Goal: Information Seeking & Learning: Learn about a topic

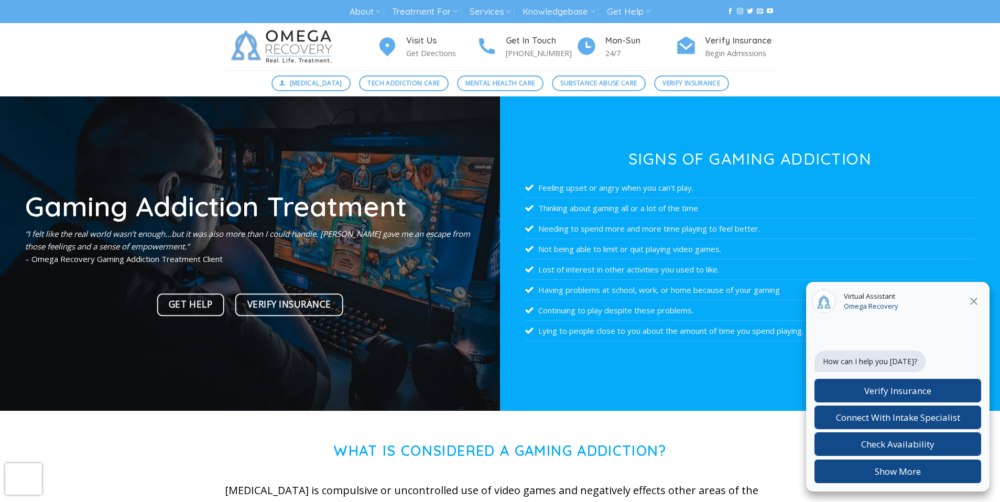
click at [976, 302] on icon "Close" at bounding box center [974, 301] width 13 height 13
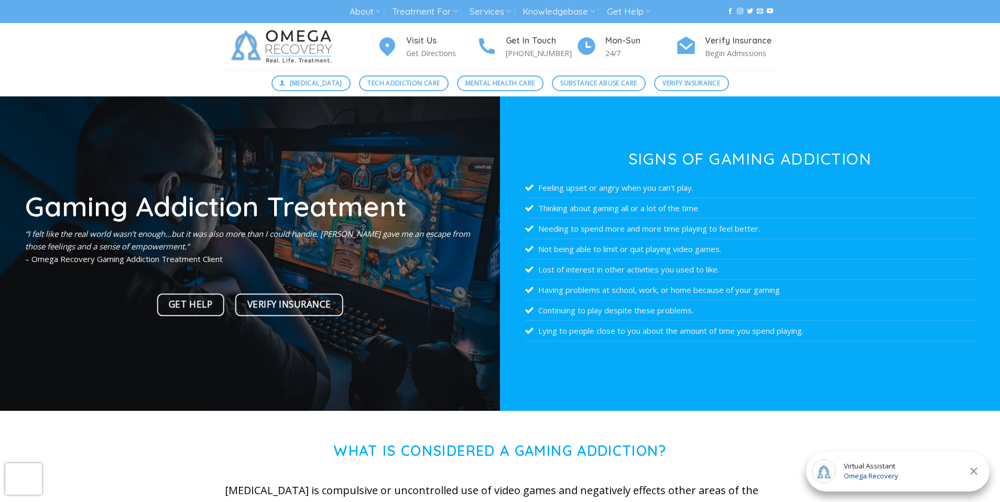
scroll to position [109, 0]
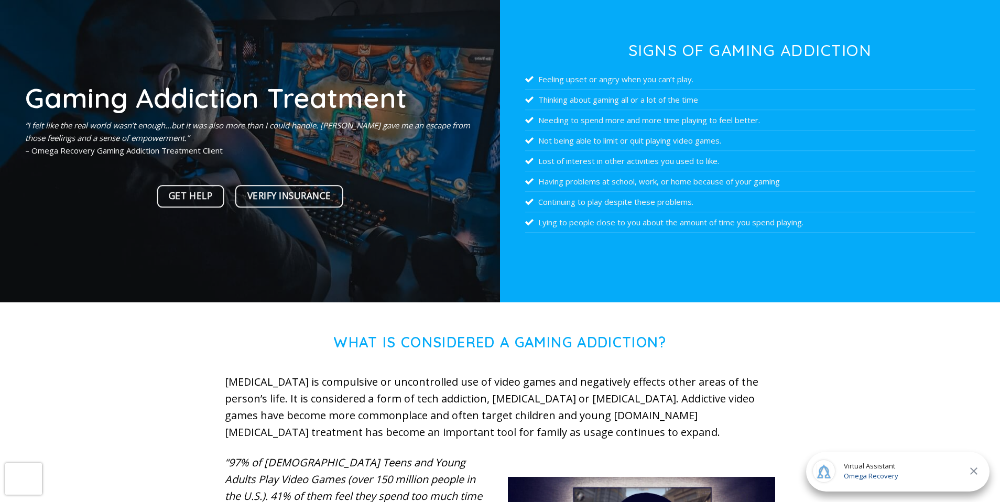
click at [602, 77] on li "Feeling upset or angry when you can’t play." at bounding box center [750, 79] width 450 height 20
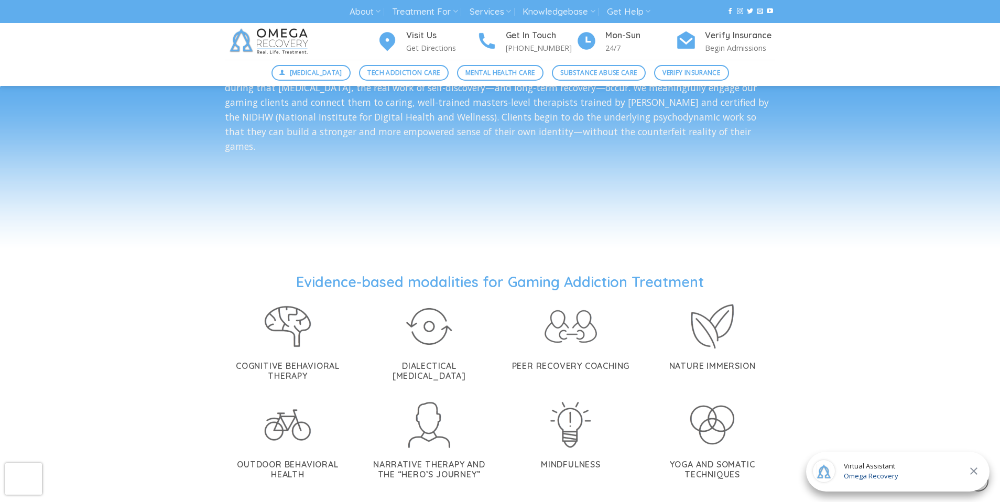
scroll to position [2058, 0]
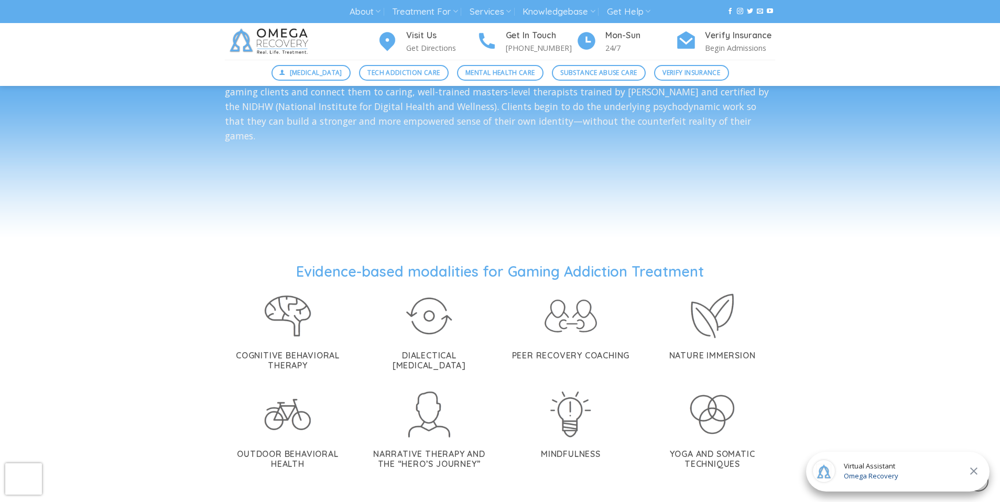
drag, startPoint x: 56, startPoint y: 260, endPoint x: 300, endPoint y: 236, distance: 245.4
click at [256, 308] on div "Cognitive Behavioral Therapy" at bounding box center [288, 329] width 126 height 83
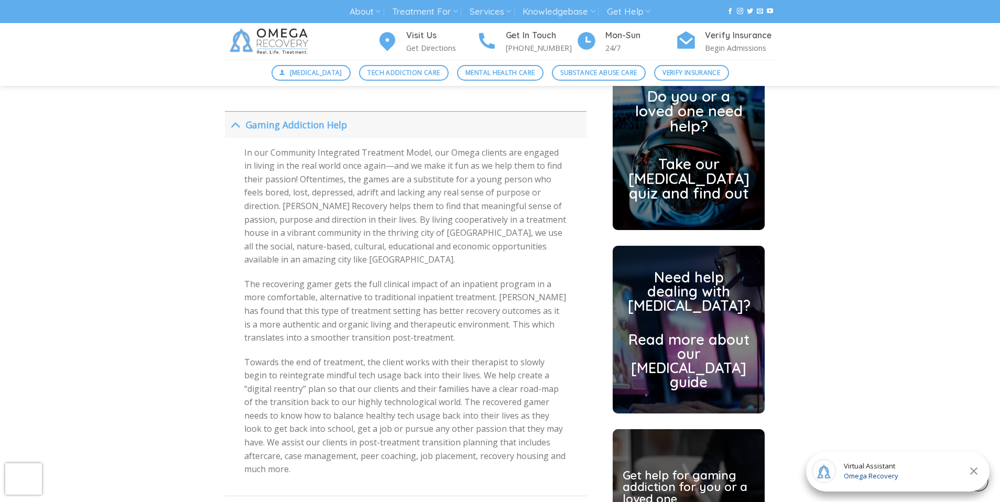
scroll to position [2615, 0]
drag, startPoint x: 488, startPoint y: 263, endPoint x: 436, endPoint y: 263, distance: 51.9
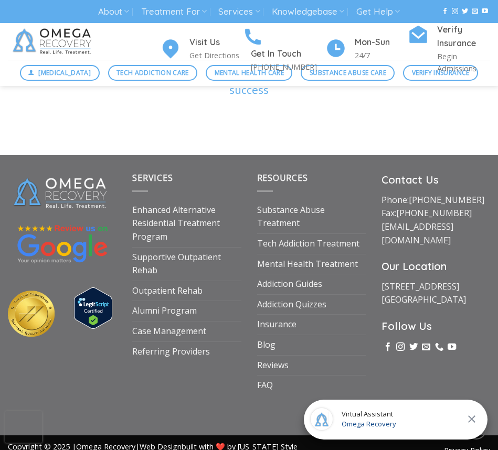
scroll to position [4100, 0]
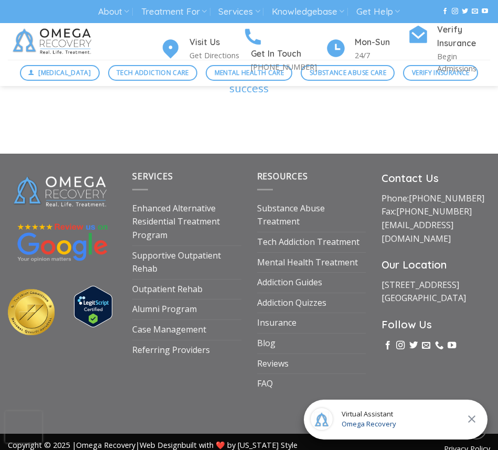
click at [470, 416] on icon "Close" at bounding box center [471, 419] width 13 height 13
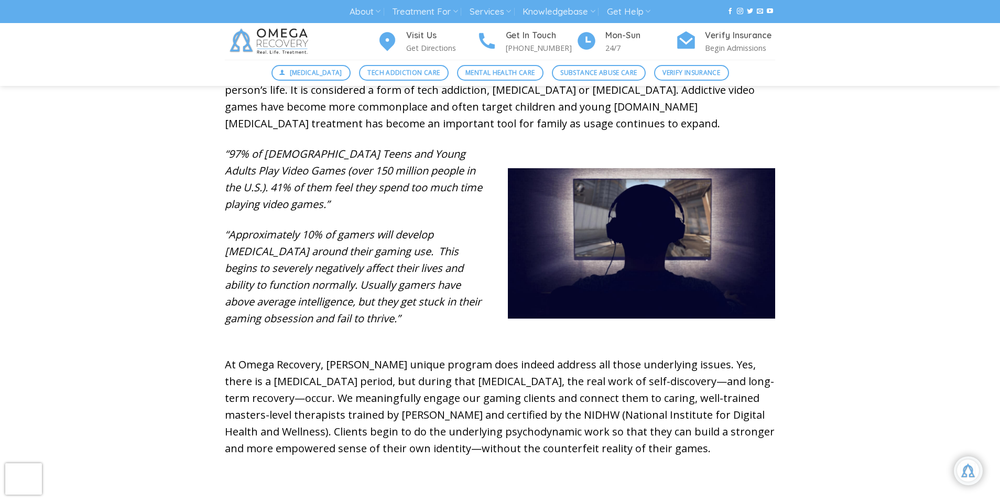
scroll to position [420, 0]
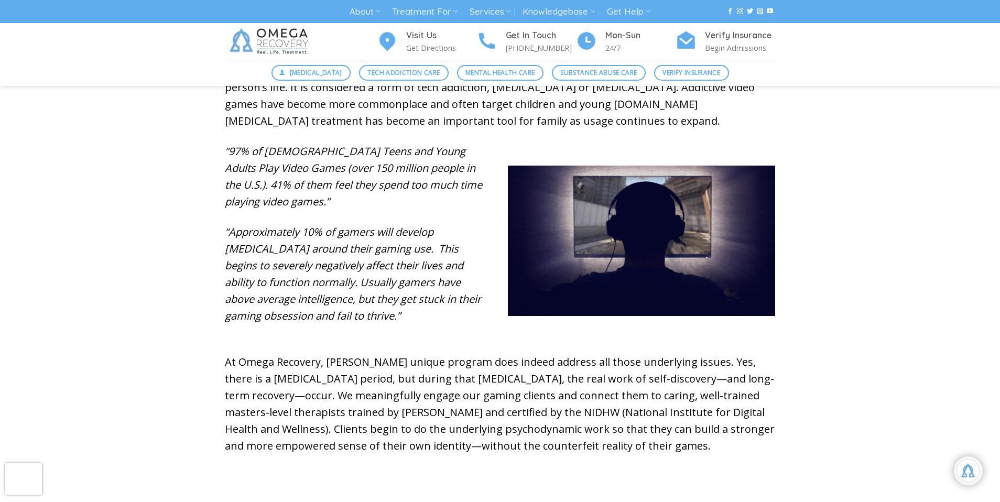
drag, startPoint x: 1006, startPoint y: 88, endPoint x: 970, endPoint y: 145, distance: 67.4
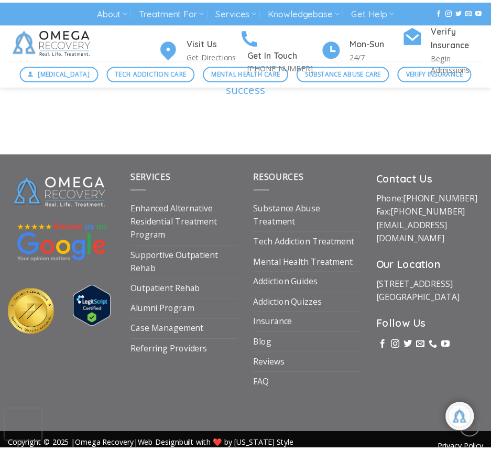
scroll to position [4100, 0]
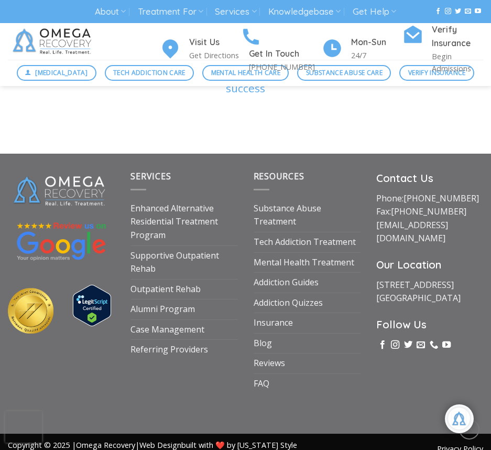
click at [487, 363] on div "Contact Us Phone: (512) 601-5407 Fax: (855) 747-7980 intake@omegarecovery.org O…" at bounding box center [430, 282] width 123 height 224
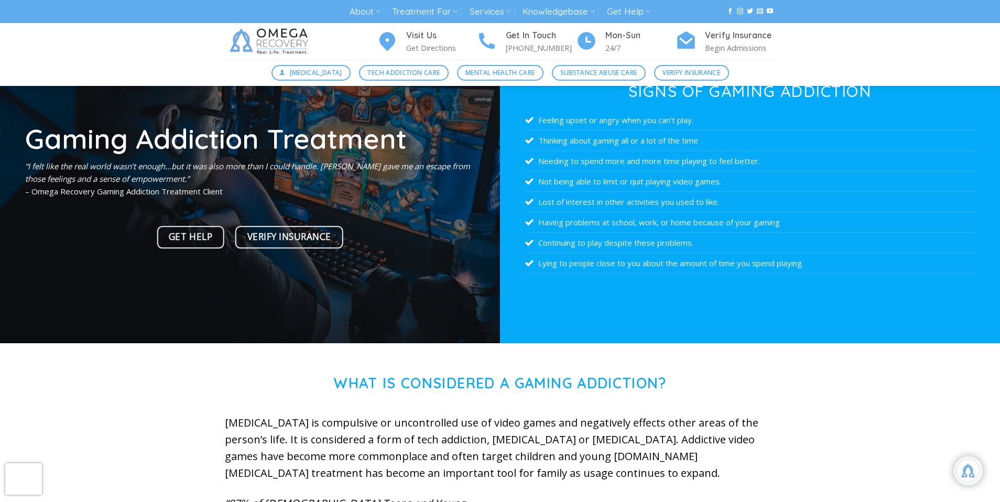
scroll to position [0, 0]
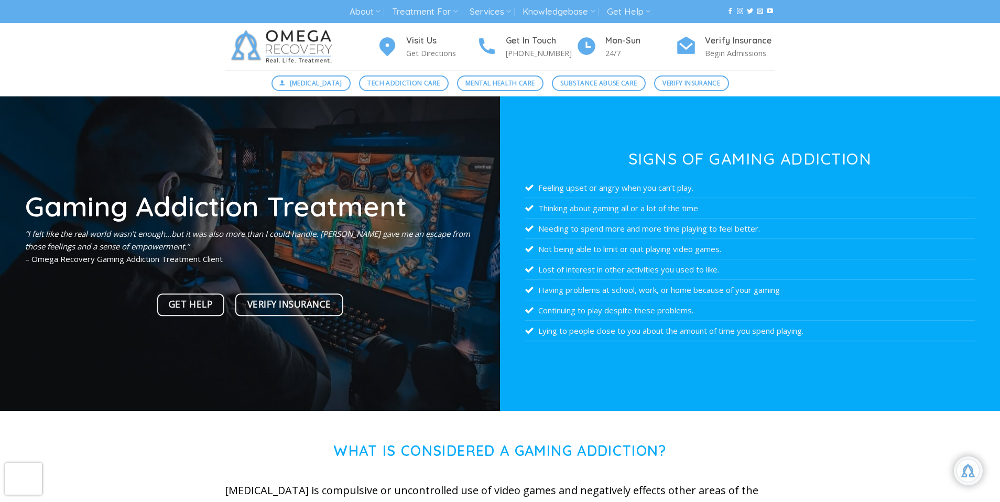
click at [133, 61] on div "Visit Us Get Directions Get In Touch (512) 601-5407 Mon-Sun 24/7 Verify Insuran…" at bounding box center [500, 46] width 1000 height 47
click at [862, 52] on div "Visit Us Get Directions Get In Touch (512) 601-5407 Mon-Sun 24/7 Verify Insuran…" at bounding box center [500, 46] width 1000 height 47
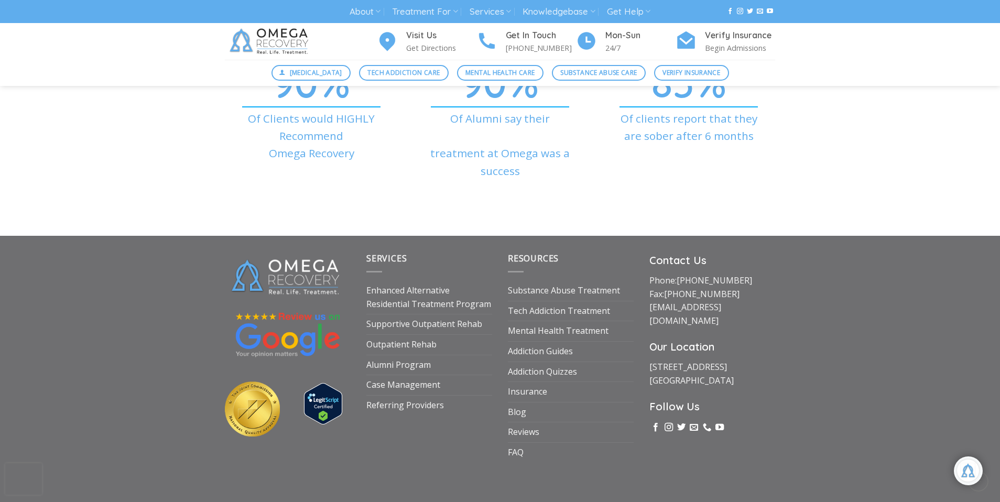
scroll to position [3821, 0]
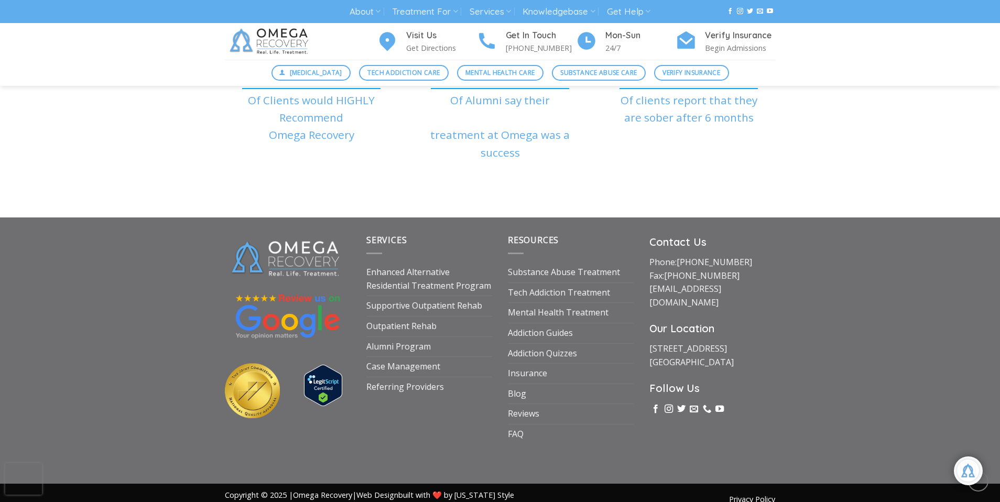
click at [300, 301] on img at bounding box center [287, 317] width 107 height 49
click at [411, 296] on link "Supportive Outpatient Rehab" at bounding box center [424, 306] width 116 height 20
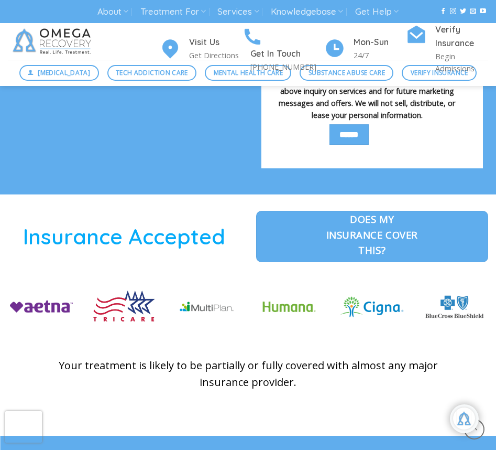
scroll to position [1572, 0]
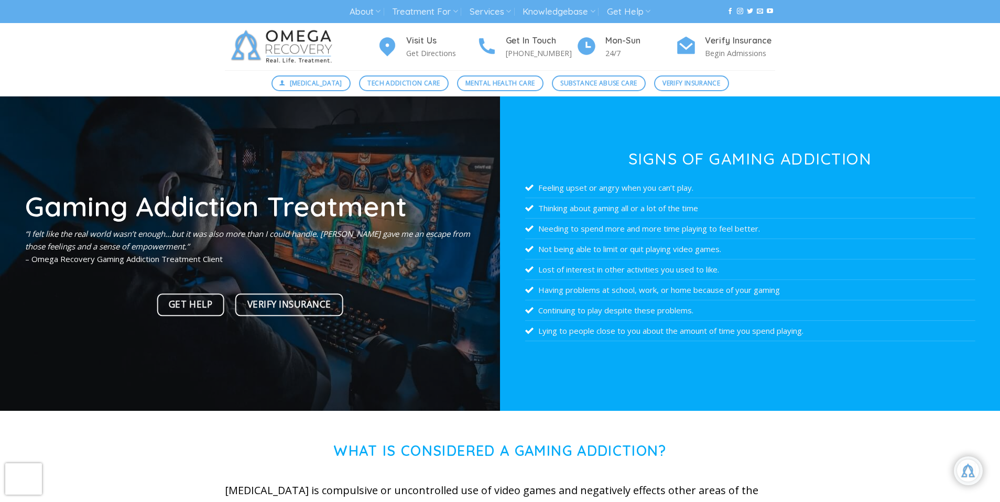
scroll to position [175, 0]
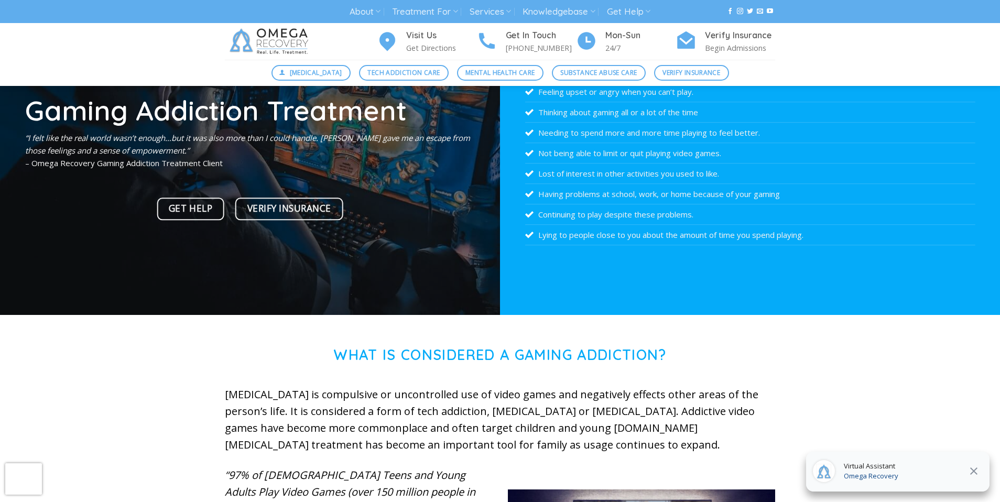
scroll to position [91, 0]
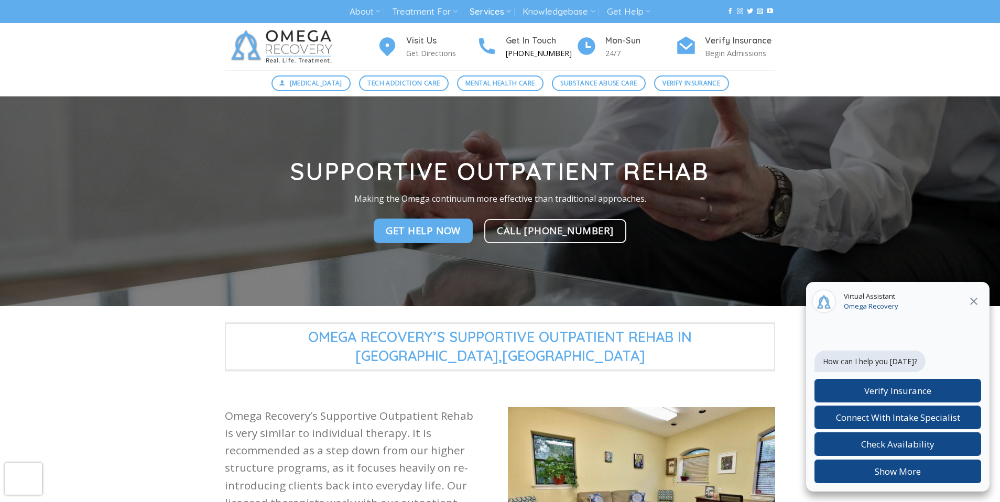
click at [493, 42] on img at bounding box center [487, 45] width 21 height 23
click at [755, 46] on h4 "Verify Insurance" at bounding box center [740, 41] width 70 height 14
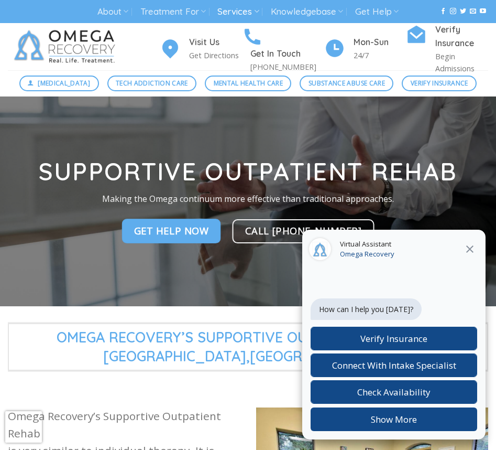
click at [474, 250] on icon "Close" at bounding box center [470, 249] width 13 height 13
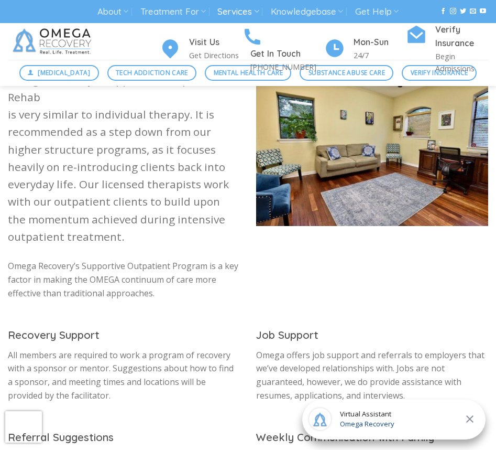
scroll to position [361, 0]
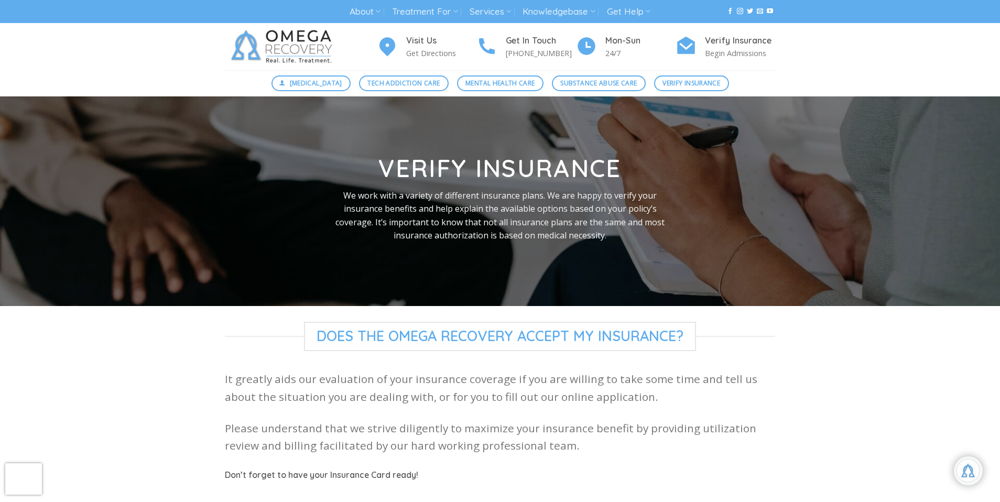
scroll to position [49, 0]
click at [415, 49] on p "Get Directions" at bounding box center [441, 53] width 70 height 12
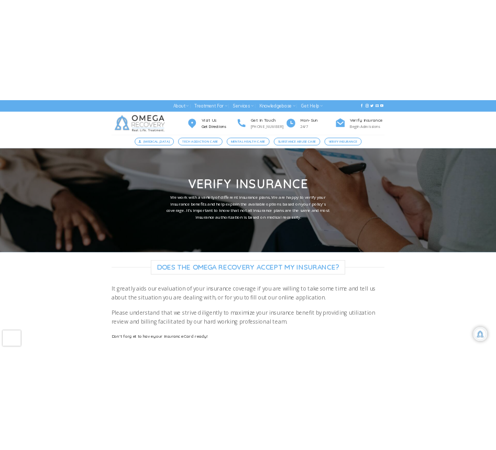
scroll to position [175, 0]
